Goal: Task Accomplishment & Management: Use online tool/utility

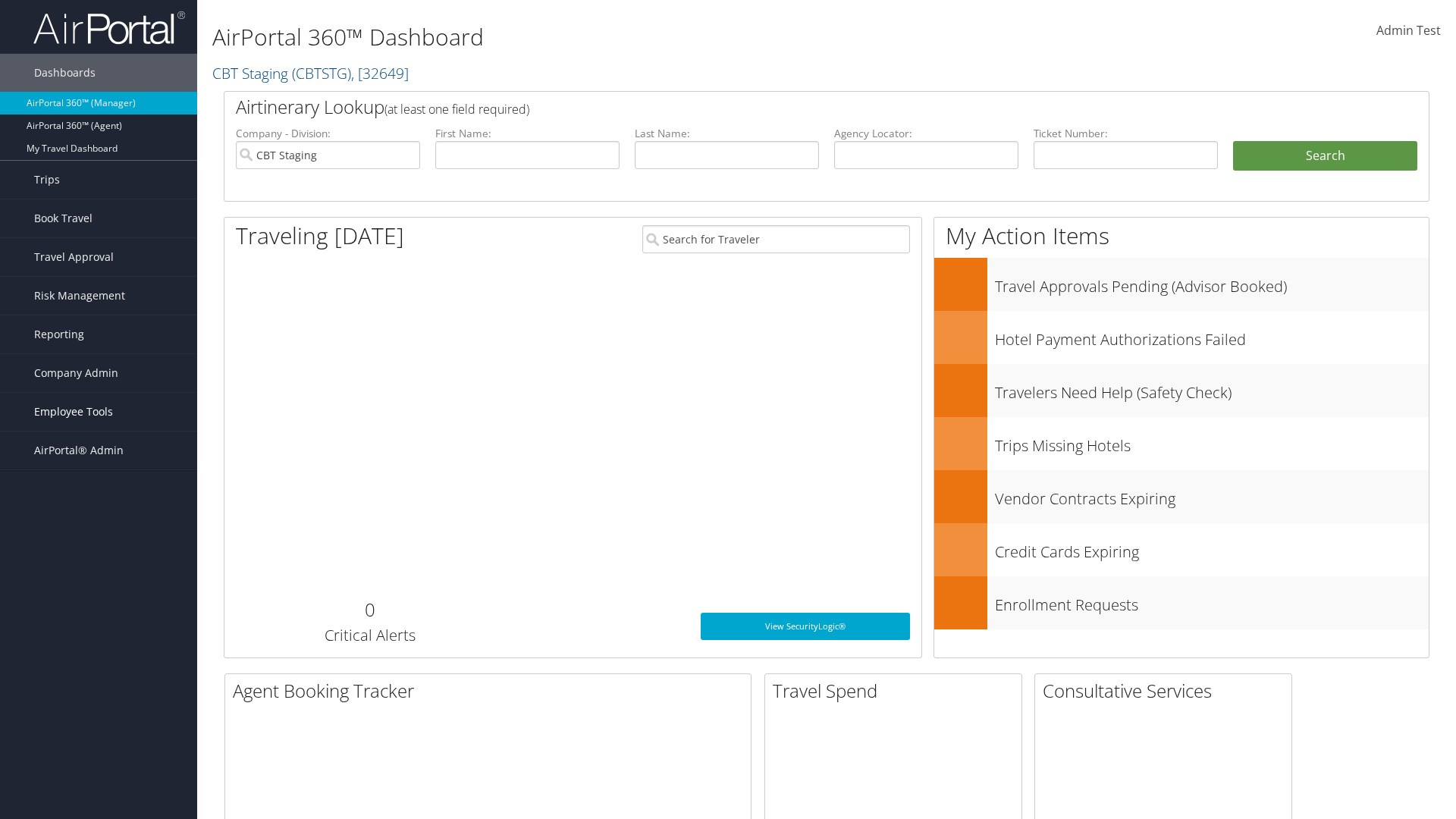
click at [99, 412] on span "Employee Tools" at bounding box center [73, 411] width 79 height 38
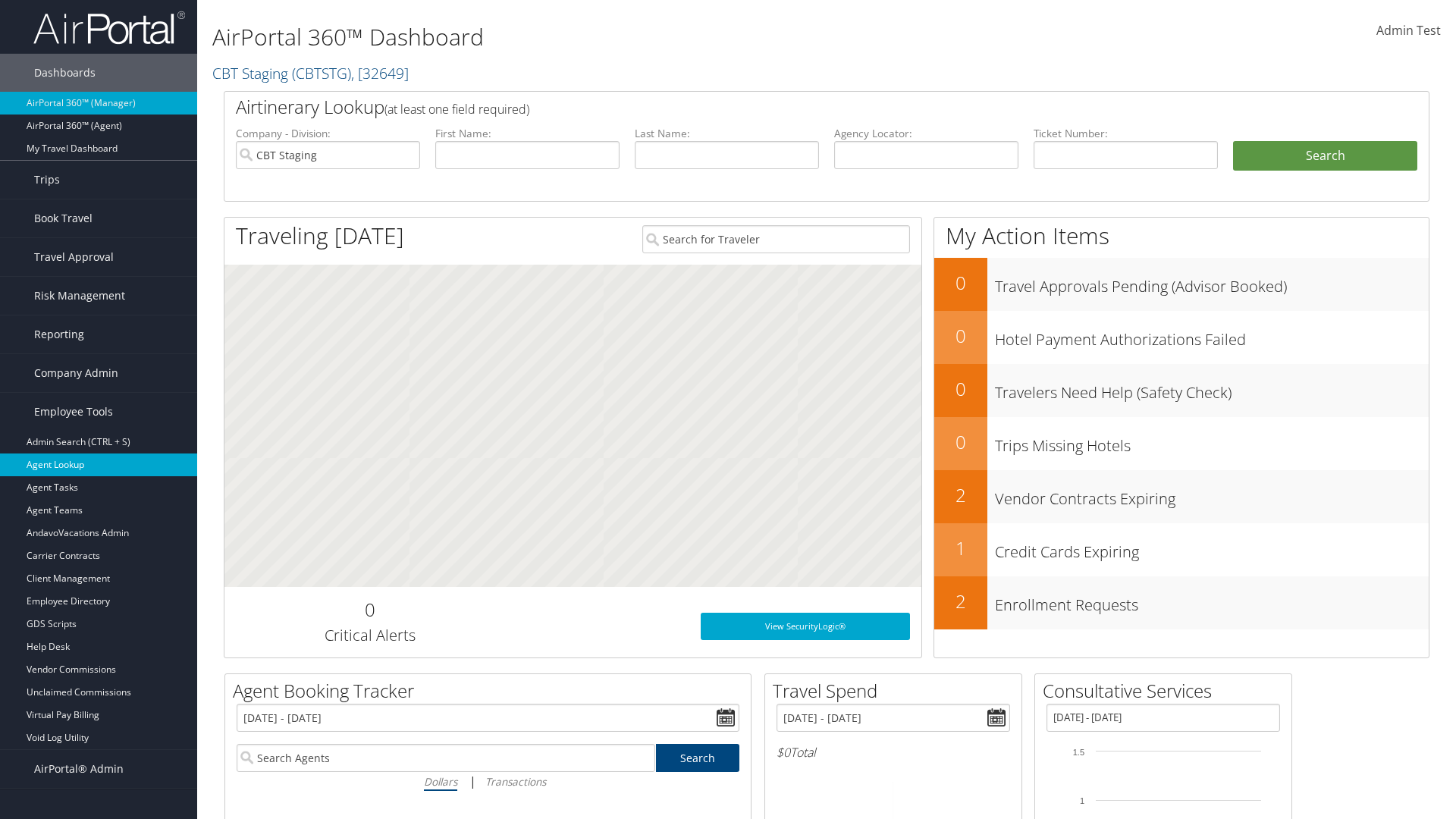
click at [99, 465] on link "Agent Lookup" at bounding box center [98, 464] width 197 height 23
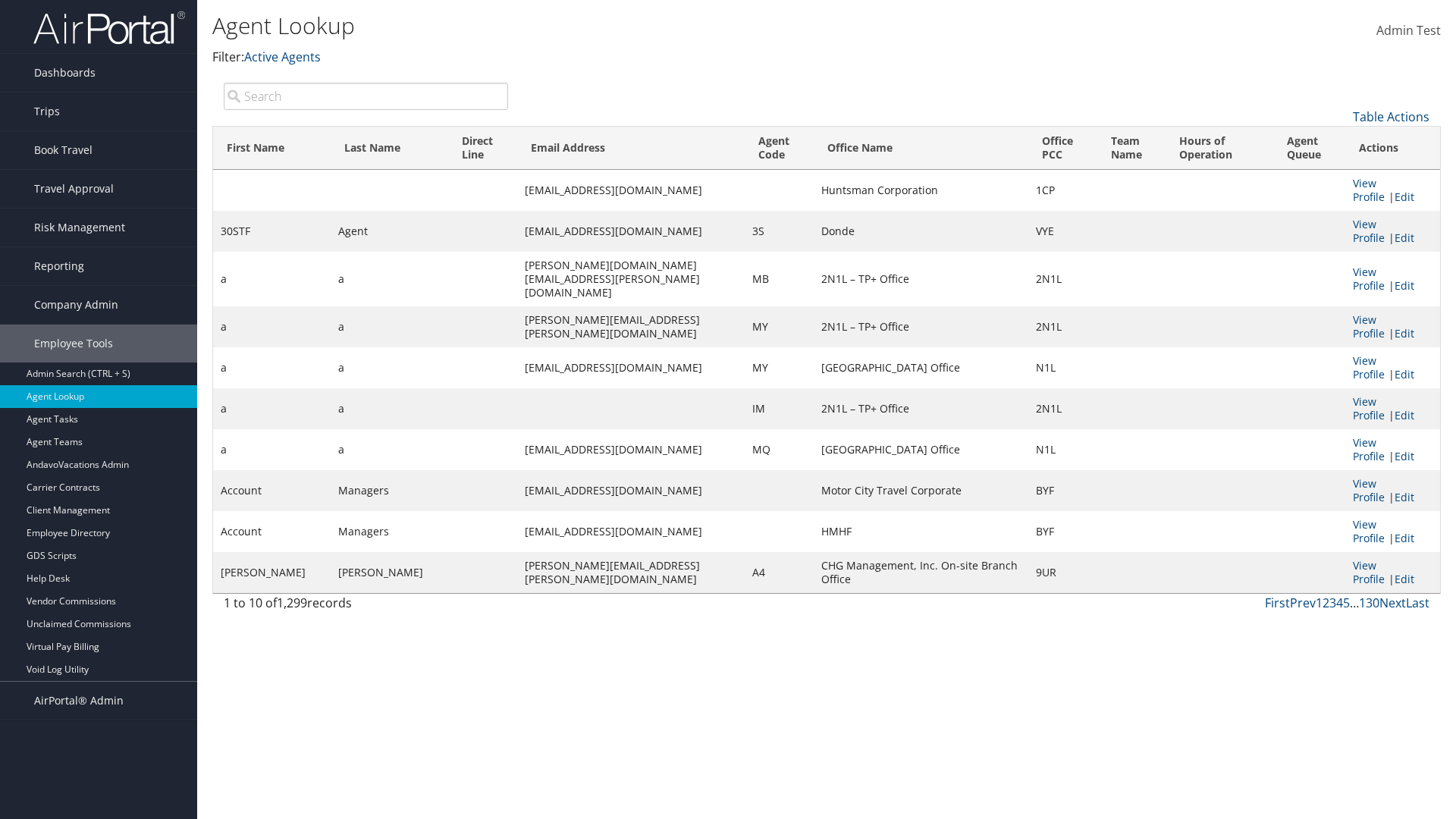
click at [365, 96] on input "search" at bounding box center [365, 96] width 284 height 27
type input "Agent"
